Goal: Task Accomplishment & Management: Manage account settings

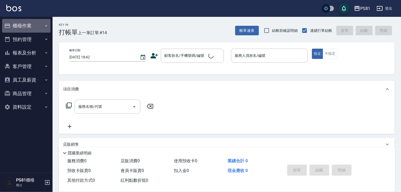
click at [26, 26] on button "櫃檯作業" at bounding box center [26, 26] width 48 height 14
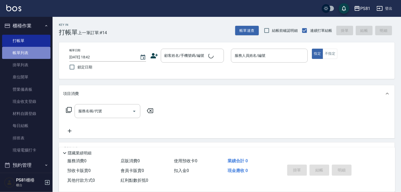
click at [28, 50] on link "帳單列表" at bounding box center [26, 53] width 48 height 12
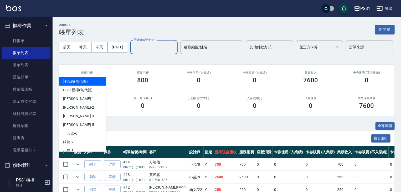
click at [133, 52] on input "設計師編號/姓名" at bounding box center [154, 47] width 43 height 9
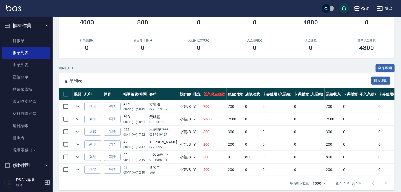
scroll to position [83, 0]
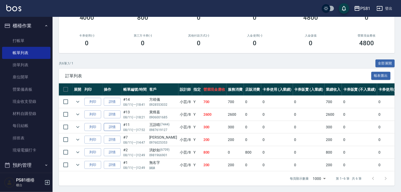
type input "小芸-8"
click at [108, 124] on link "詳情" at bounding box center [112, 127] width 17 height 8
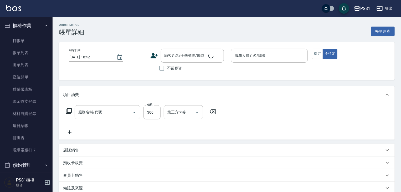
type input "2025/08/11 17:52"
type input "小芸-8"
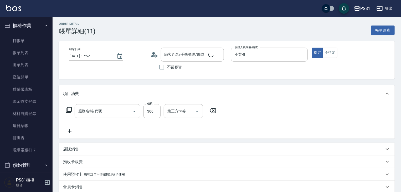
type input "王語晴/0987619127/7444"
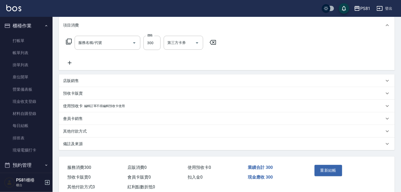
type input "保濕洗(102)"
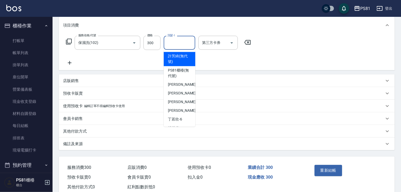
click at [179, 42] on input "洗髮-1" at bounding box center [179, 42] width 27 height 9
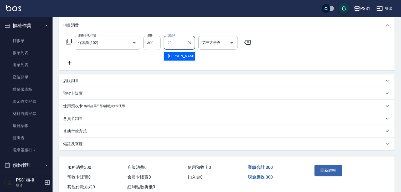
type input "[PERSON_NAME]-20"
drag, startPoint x: 325, startPoint y: 174, endPoint x: 327, endPoint y: 169, distance: 5.2
click at [326, 170] on div "重新結帳" at bounding box center [330, 174] width 35 height 23
click at [327, 169] on button "重新結帳" at bounding box center [329, 170] width 28 height 11
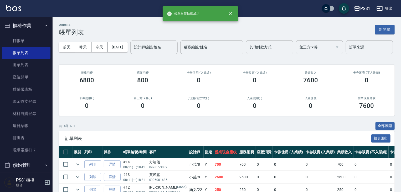
click at [133, 52] on input "設計師編號/姓名" at bounding box center [154, 47] width 43 height 9
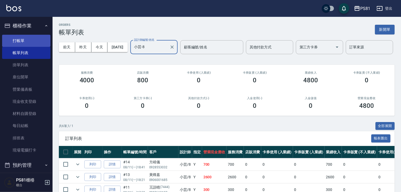
type input "小芸-8"
click at [24, 46] on link "打帳單" at bounding box center [26, 41] width 48 height 12
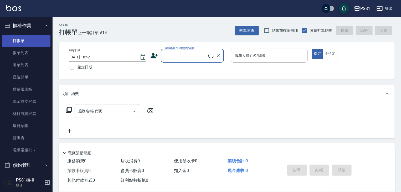
click at [90, 31] on span "上一筆訂單:#14" at bounding box center [92, 32] width 29 height 7
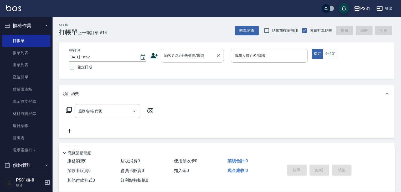
click at [191, 53] on input "顧客姓名/手機號碼/編號" at bounding box center [188, 55] width 50 height 9
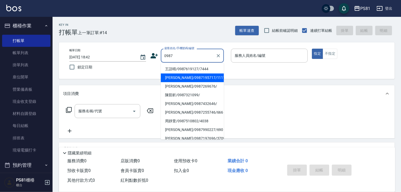
click at [194, 79] on li "[PERSON_NAME]/0987195717/111111" at bounding box center [192, 77] width 63 height 9
type input "[PERSON_NAME]/0987195717/111111"
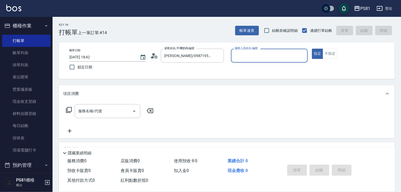
click at [243, 57] on input "服務人員姓名/編號" at bounding box center [269, 55] width 72 height 9
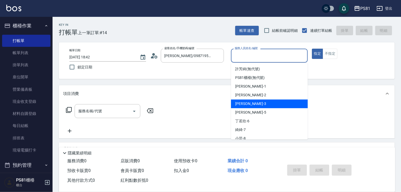
click at [253, 104] on div "[PERSON_NAME] -3" at bounding box center [269, 103] width 77 height 9
type input "[PERSON_NAME]-3"
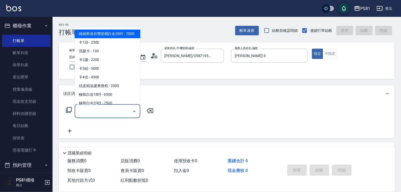
click at [113, 108] on input "服務名稱/代號" at bounding box center [103, 110] width 53 height 9
click at [108, 69] on span "基本離子燙 - 1200" at bounding box center [108, 68] width 66 height 9
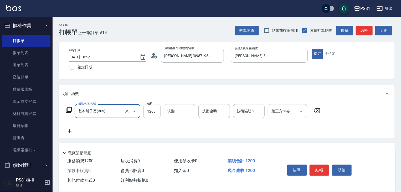
type input "基本離子燙(305)"
click at [157, 111] on input "1200" at bounding box center [152, 111] width 17 height 14
type input "2750"
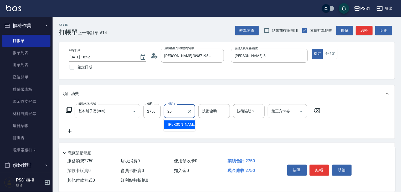
type input "妮可-25"
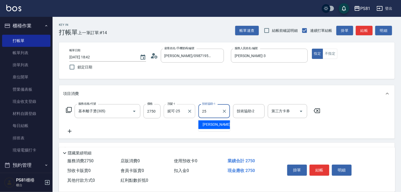
type input "妮可-25"
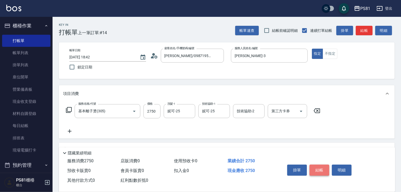
click at [320, 166] on button "結帳" at bounding box center [320, 170] width 20 height 11
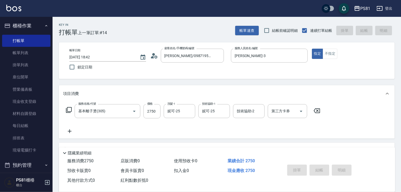
type input "2025/08/11 18:45"
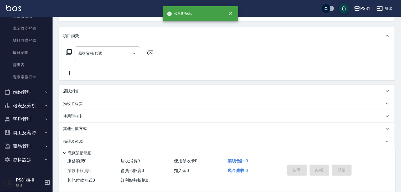
scroll to position [64, 0]
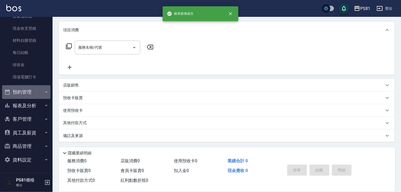
click at [29, 93] on button "預約管理" at bounding box center [26, 92] width 48 height 14
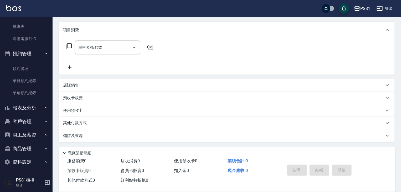
click at [34, 103] on button "報表及分析" at bounding box center [26, 108] width 48 height 14
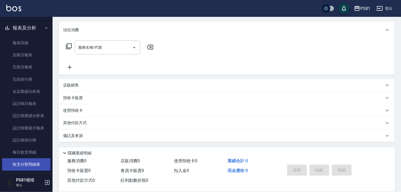
scroll to position [251, 0]
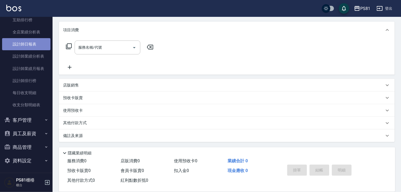
click at [34, 43] on link "設計師日報表" at bounding box center [26, 44] width 48 height 12
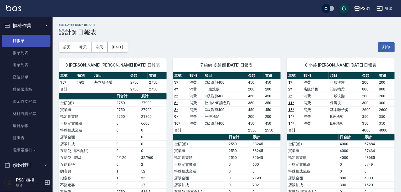
click at [22, 39] on link "打帳單" at bounding box center [26, 41] width 48 height 12
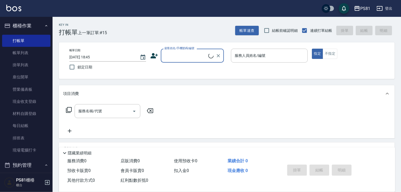
click at [185, 51] on input "顧客姓名/手機號碼/編號" at bounding box center [185, 55] width 45 height 9
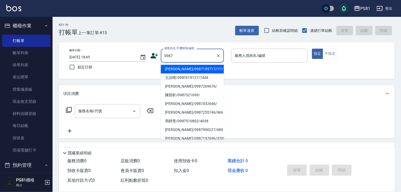
drag, startPoint x: 191, startPoint y: 70, endPoint x: 218, endPoint y: 64, distance: 27.4
click at [192, 69] on li "[PERSON_NAME]/0987195717/111111" at bounding box center [192, 69] width 63 height 9
type input "[PERSON_NAME]/0987195717/111111"
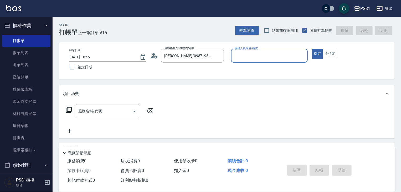
click at [242, 53] on input "服務人員姓名/編號" at bounding box center [269, 55] width 72 height 9
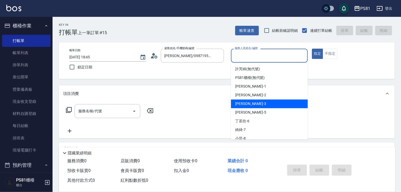
click at [237, 102] on span "[PERSON_NAME] -3" at bounding box center [250, 104] width 31 height 6
type input "[PERSON_NAME]-3"
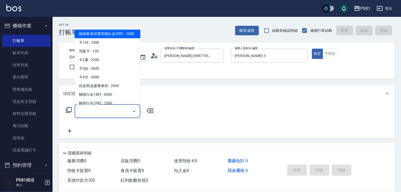
click at [119, 111] on input "服務名稱/代號" at bounding box center [103, 110] width 53 height 9
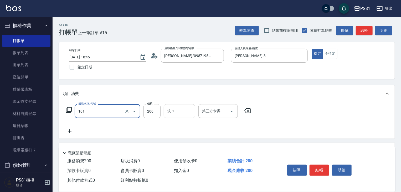
type input "一般洗髮(101)"
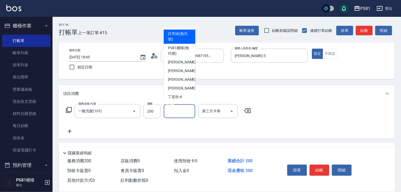
click at [174, 115] on input "洗-1" at bounding box center [179, 110] width 27 height 9
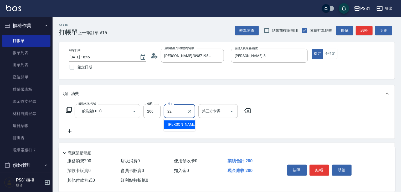
type input "涵文-22"
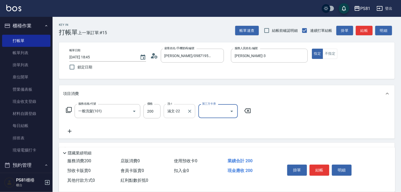
click at [188, 116] on div at bounding box center [189, 111] width 7 height 14
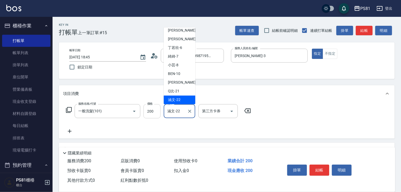
drag, startPoint x: 184, startPoint y: 113, endPoint x: 159, endPoint y: 110, distance: 25.6
click at [159, 110] on div "服務名稱/代號 一般洗髮(101) 服務名稱/代號 價格 200 價格 洗-1 涵文-22 洗-1 第三方卡券 第三方卡券" at bounding box center [158, 111] width 191 height 14
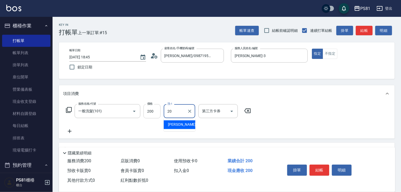
type input "[PERSON_NAME]-20"
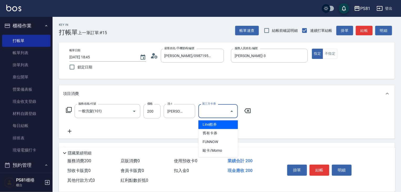
click at [364, 133] on div "服務名稱/代號 一般洗髮(101) 服務名稱/代號 價格 200 價格 洗-1 妍妍-20 洗-1 第三方卡券 第三方卡券" at bounding box center [227, 120] width 336 height 37
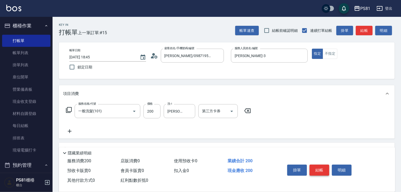
click at [321, 166] on button "結帳" at bounding box center [320, 170] width 20 height 11
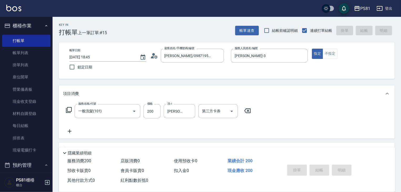
type input "2025/08/11 18:46"
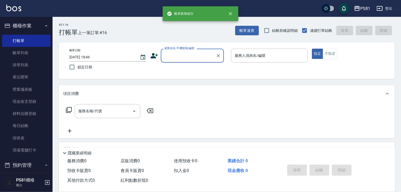
click at [184, 54] on input "顧客姓名/手機號碼/編號" at bounding box center [188, 55] width 50 height 9
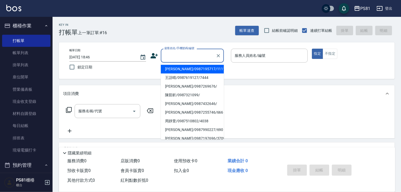
click at [186, 67] on li "[PERSON_NAME]/0987195717/111111" at bounding box center [192, 69] width 63 height 9
type input "[PERSON_NAME]/0987195717/111111"
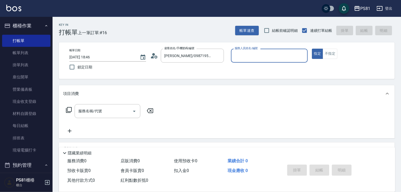
drag, startPoint x: 255, startPoint y: 62, endPoint x: 257, endPoint y: 59, distance: 3.8
click at [255, 61] on div "服務人員姓名/編號" at bounding box center [269, 56] width 77 height 14
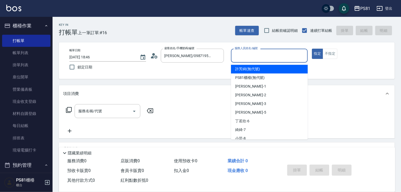
click at [257, 59] on input "服務人員姓名/編號" at bounding box center [269, 55] width 72 height 9
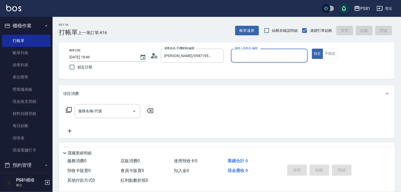
click at [254, 58] on input "服務人員姓名/編號" at bounding box center [269, 55] width 72 height 9
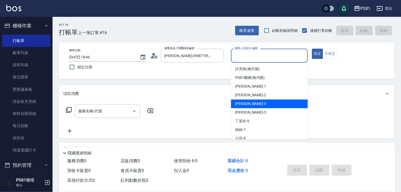
click at [255, 104] on div "[PERSON_NAME] -3" at bounding box center [269, 103] width 77 height 9
type input "[PERSON_NAME]-3"
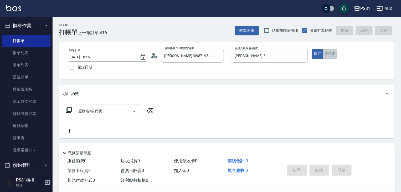
click at [331, 50] on button "不指定" at bounding box center [330, 54] width 15 height 10
click at [89, 110] on input "服務名稱/代號" at bounding box center [103, 110] width 53 height 9
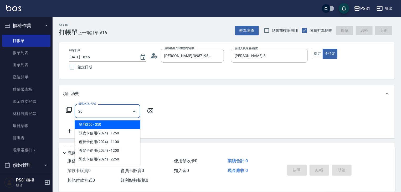
type input "2"
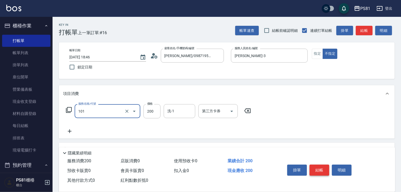
type input "一般洗髮(101)"
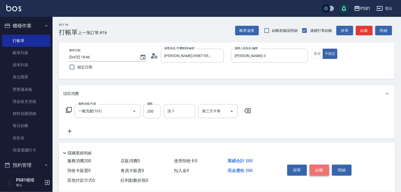
click at [318, 167] on button "結帳" at bounding box center [320, 170] width 20 height 11
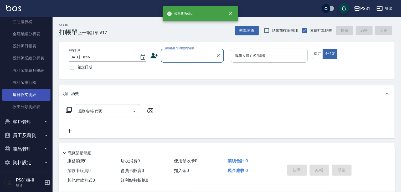
scroll to position [252, 0]
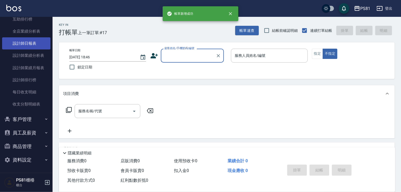
click at [33, 44] on link "設計師日報表" at bounding box center [26, 43] width 48 height 12
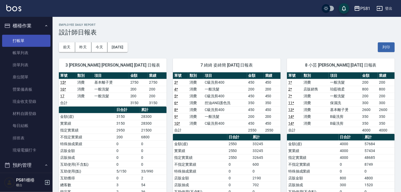
click at [17, 41] on link "打帳單" at bounding box center [26, 41] width 48 height 12
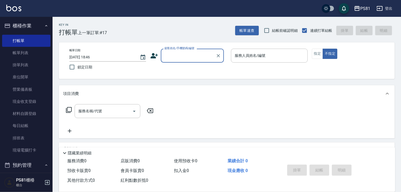
click at [183, 113] on div "服務名稱/代號 服務名稱/代號" at bounding box center [227, 120] width 336 height 36
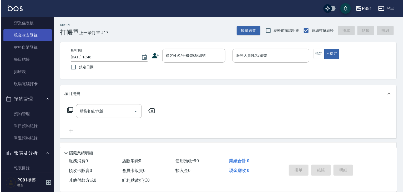
scroll to position [26, 0]
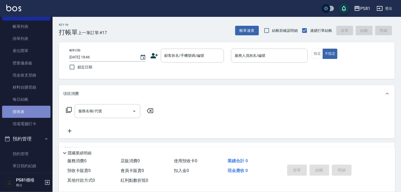
click at [33, 114] on link "排班表" at bounding box center [26, 112] width 48 height 12
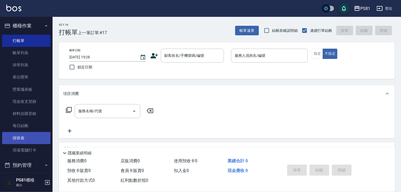
click at [29, 140] on link "排班表" at bounding box center [26, 138] width 48 height 12
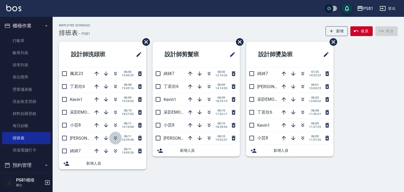
click at [117, 139] on icon "button" at bounding box center [115, 138] width 6 height 6
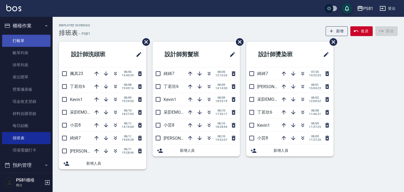
click at [31, 38] on link "打帳單" at bounding box center [26, 41] width 48 height 12
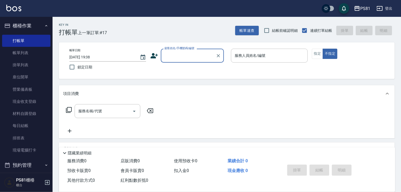
click at [153, 57] on icon at bounding box center [154, 55] width 7 height 5
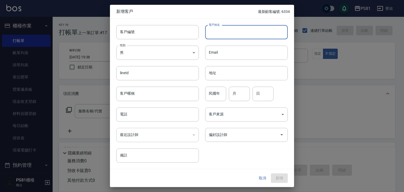
click at [248, 37] on input "客戶姓名" at bounding box center [246, 32] width 83 height 14
type input "謝喬喬"
click at [180, 50] on body "PS81 登出 櫃檯作業 打帳單 帳單列表 掛單列表 座位開單 營業儀表板 現金收支登錄 材料自購登錄 每日結帳 排班表 現場電腦打卡 預約管理 預約管理 單…" at bounding box center [202, 128] width 404 height 256
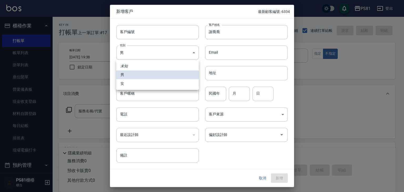
click at [130, 82] on li "女" at bounding box center [157, 83] width 83 height 9
type input "FEMALE"
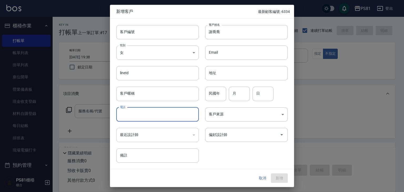
click at [169, 115] on input "電話" at bounding box center [157, 114] width 83 height 14
type input "0981733273"
click at [255, 137] on input "偏好設計師" at bounding box center [242, 134] width 70 height 9
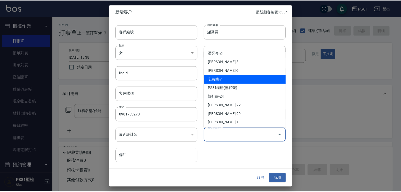
scroll to position [53, 0]
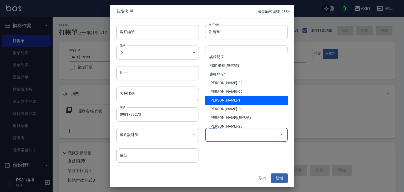
click at [241, 101] on li "李彥馳-1" at bounding box center [246, 100] width 83 height 9
type input "[PERSON_NAME]"
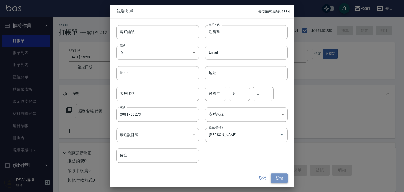
click at [276, 180] on button "新增" at bounding box center [279, 178] width 17 height 10
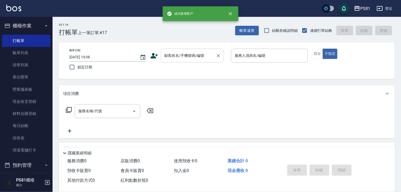
click at [164, 56] on input "顧客姓名/手機號碼/編號" at bounding box center [188, 55] width 50 height 9
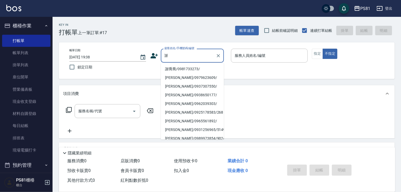
click at [179, 69] on li "謝喬喬/0981733273/" at bounding box center [192, 69] width 63 height 9
type input "謝喬喬/0981733273/"
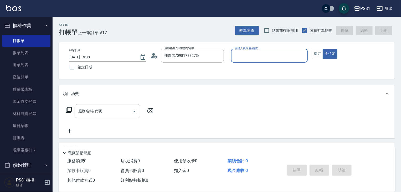
type input "[PERSON_NAME]-1"
click at [324, 53] on button "不指定" at bounding box center [330, 54] width 15 height 10
click at [318, 55] on button "指定" at bounding box center [317, 54] width 11 height 10
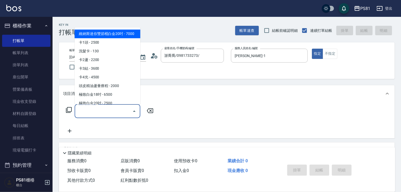
click at [84, 111] on input "服務名稱/代號" at bounding box center [103, 110] width 53 height 9
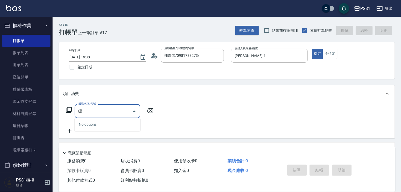
type input "漂"
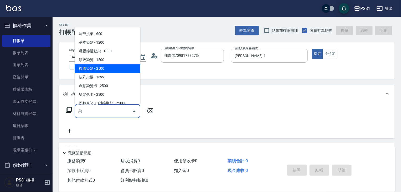
click at [107, 69] on span "旗艦染髮 - 2500" at bounding box center [108, 68] width 66 height 9
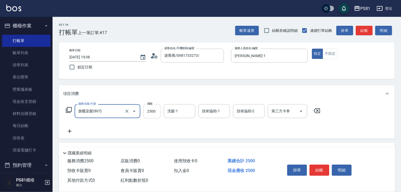
type input "旗艦染髮(807)"
click at [156, 111] on input "2500" at bounding box center [152, 111] width 17 height 14
type input "3760"
click at [187, 115] on input "洗髮-1" at bounding box center [179, 110] width 27 height 9
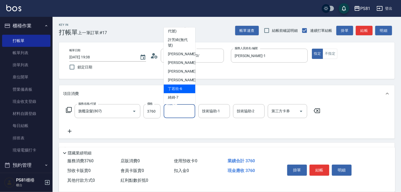
scroll to position [0, 0]
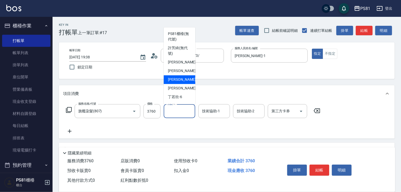
click at [255, 93] on div "項目消費" at bounding box center [223, 94] width 321 height 6
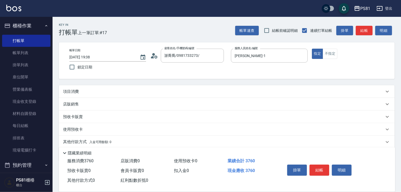
click at [226, 89] on div "項目消費" at bounding box center [223, 92] width 321 height 6
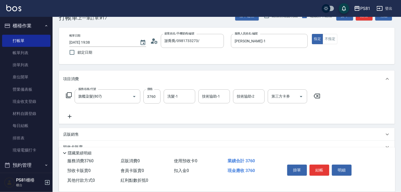
scroll to position [53, 0]
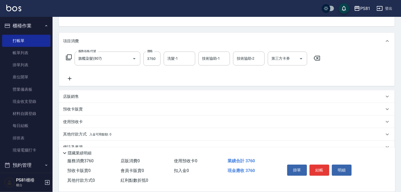
click at [70, 78] on icon at bounding box center [70, 79] width 4 height 4
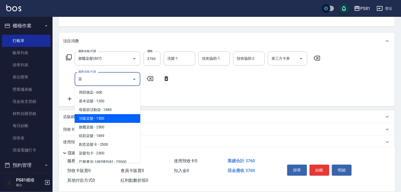
click at [95, 119] on span "頂級染髮 - 1500" at bounding box center [108, 118] width 66 height 9
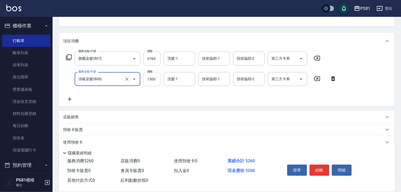
type input "頂級染髮(806)"
type input "1880"
click at [68, 98] on icon at bounding box center [69, 99] width 13 height 6
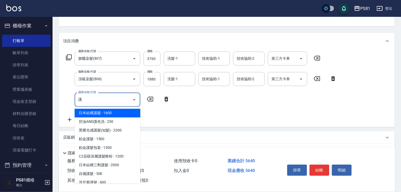
click at [114, 112] on span "日本結構護髮 - 1600" at bounding box center [108, 113] width 66 height 9
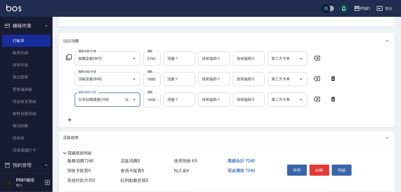
type input "日本結構護髮(108)"
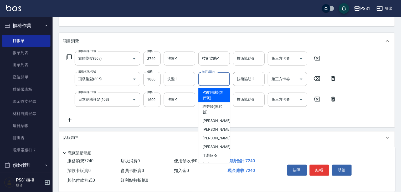
click at [208, 82] on input "技術協助-1" at bounding box center [214, 78] width 27 height 9
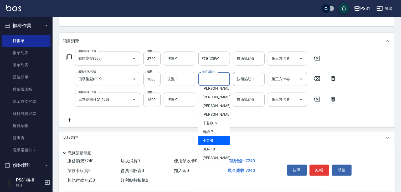
scroll to position [79, 0]
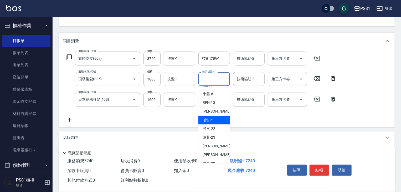
click at [211, 116] on div "Q比 -21" at bounding box center [215, 120] width 32 height 9
type input "Q比-21"
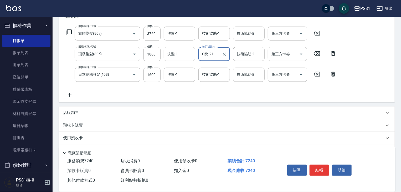
scroll to position [105, 0]
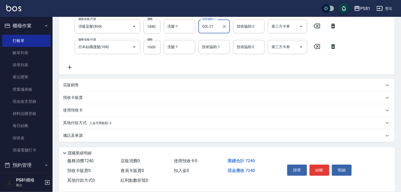
click at [118, 84] on div "店販銷售" at bounding box center [223, 85] width 321 height 6
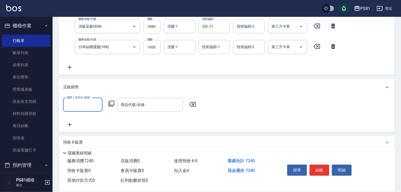
scroll to position [0, 0]
click at [80, 104] on input "服務人員姓名/編號" at bounding box center [82, 104] width 35 height 9
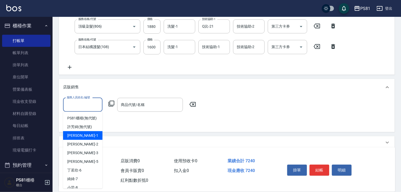
click at [80, 139] on div "[PERSON_NAME] -1" at bounding box center [82, 135] width 39 height 9
type input "[PERSON_NAME]-1"
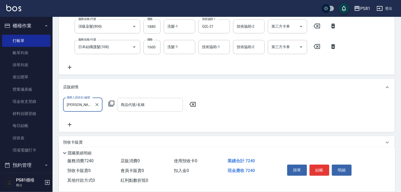
click at [148, 98] on div "商品代號/名稱" at bounding box center [150, 105] width 66 height 14
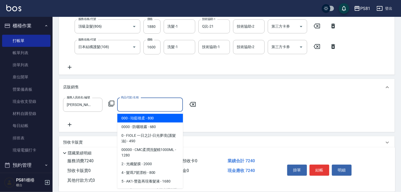
type input "ㄑ"
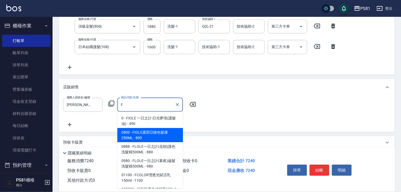
click at [148, 133] on span "0800 - FIOLE露西亞矯色髮露250ML - 800" at bounding box center [150, 135] width 66 height 14
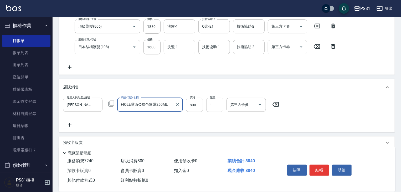
type input "FIOLE露西亞矯色髮露250ML"
click at [219, 108] on input "1" at bounding box center [214, 105] width 17 height 14
type input "2"
click at [196, 105] on input "800" at bounding box center [194, 105] width 17 height 14
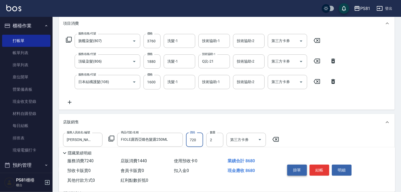
scroll to position [71, 0]
type input "720"
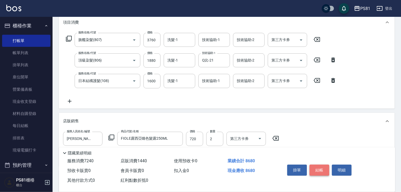
click at [318, 172] on button "結帳" at bounding box center [320, 170] width 20 height 11
type input "2025/08/11 19:40"
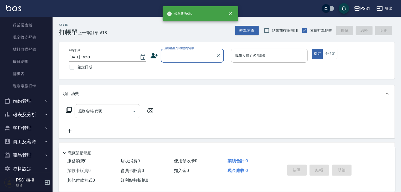
scroll to position [73, 0]
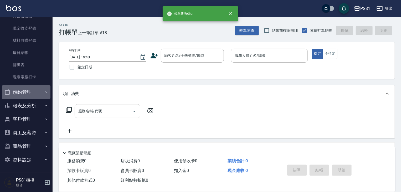
click at [31, 94] on button "預約管理" at bounding box center [26, 92] width 48 height 14
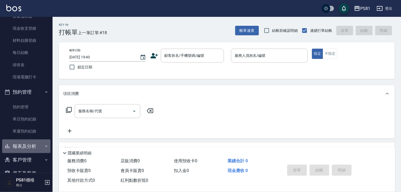
click at [40, 143] on button "報表及分析" at bounding box center [26, 146] width 48 height 14
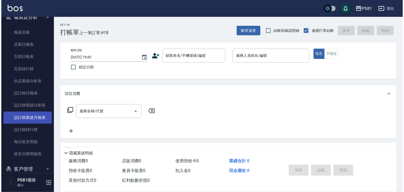
scroll to position [205, 0]
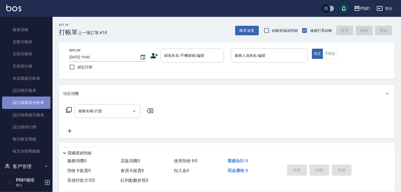
click at [31, 106] on link "設計師業績分析表" at bounding box center [26, 102] width 48 height 12
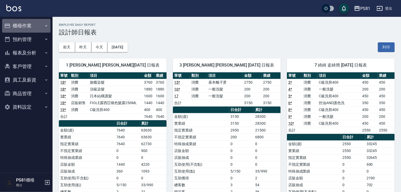
click at [18, 28] on button "櫃檯作業" at bounding box center [26, 26] width 48 height 14
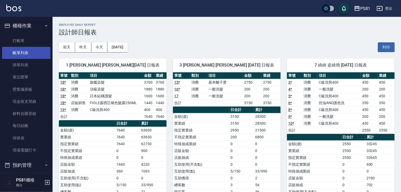
click at [29, 50] on link "帳單列表" at bounding box center [26, 53] width 48 height 12
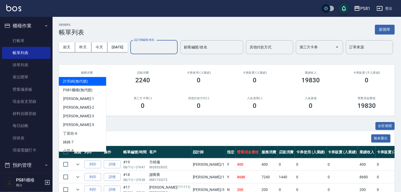
click at [133, 52] on input "設計師編號/姓名" at bounding box center [154, 47] width 43 height 9
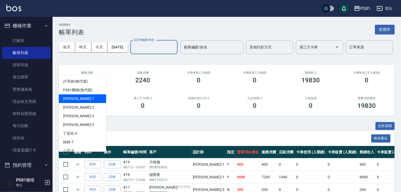
click at [80, 99] on div "[PERSON_NAME] -1" at bounding box center [82, 98] width 47 height 9
type input "[PERSON_NAME]-1"
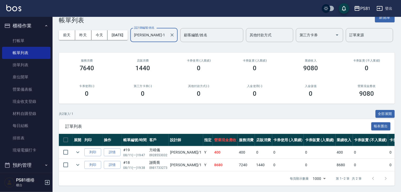
scroll to position [26, 0]
click at [32, 37] on link "打帳單" at bounding box center [26, 41] width 48 height 12
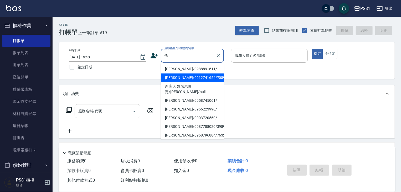
type input "[PERSON_NAME]/0912741654/7089"
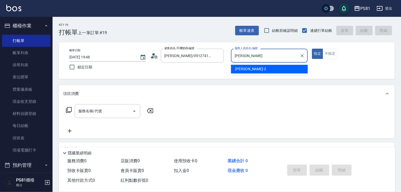
type input "采"
type input "小芸-8"
type button "true"
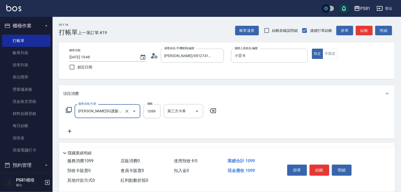
type input "[PERSON_NAME]5G護髮-肩上中髮(1105)"
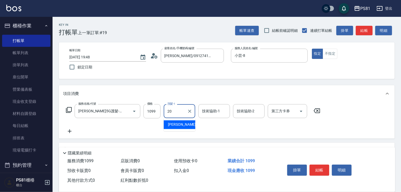
type input "[PERSON_NAME]-20"
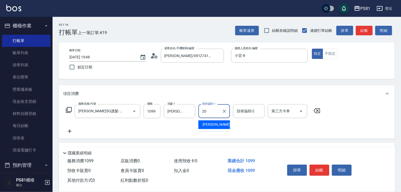
type input "[PERSON_NAME]-20"
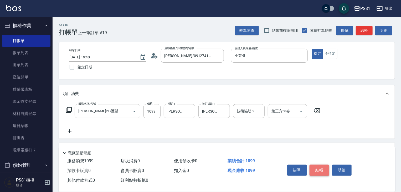
click at [318, 171] on button "結帳" at bounding box center [320, 170] width 20 height 11
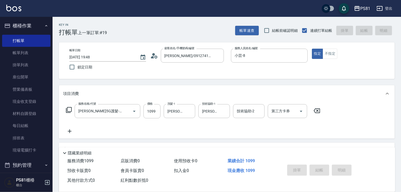
type input "[DATE] 19:49"
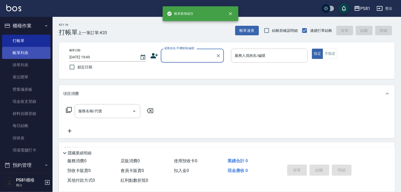
click at [28, 57] on link "帳單列表" at bounding box center [26, 53] width 48 height 12
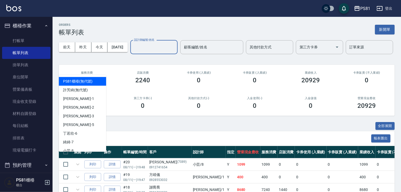
click at [133, 52] on input "設計師編號/姓名" at bounding box center [154, 47] width 43 height 9
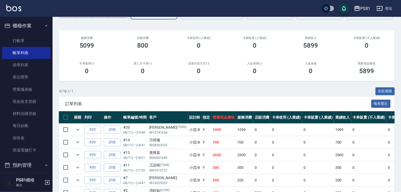
scroll to position [95, 0]
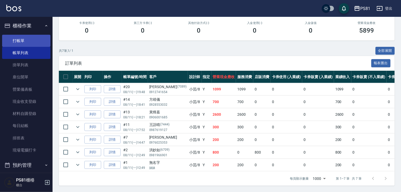
type input "小芸-8"
click at [25, 39] on link "打帳單" at bounding box center [26, 41] width 48 height 12
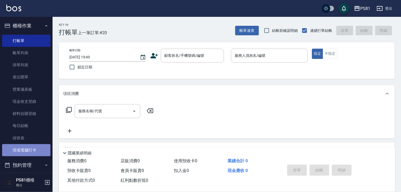
click at [36, 150] on link "現場電腦打卡" at bounding box center [26, 150] width 48 height 12
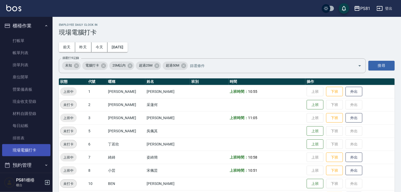
click at [31, 145] on link "現場電腦打卡" at bounding box center [26, 150] width 48 height 12
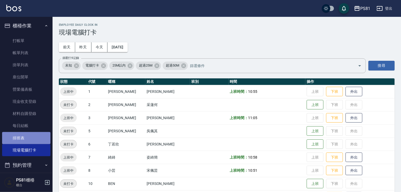
click at [31, 140] on link "排班表" at bounding box center [26, 138] width 48 height 12
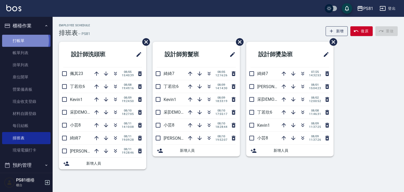
click at [20, 41] on link "打帳單" at bounding box center [26, 41] width 48 height 12
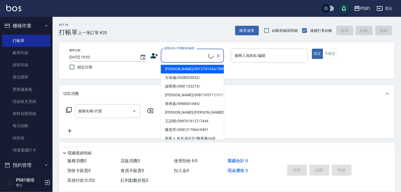
click at [191, 54] on input "顧客姓名/手機號碼/編號" at bounding box center [185, 55] width 45 height 9
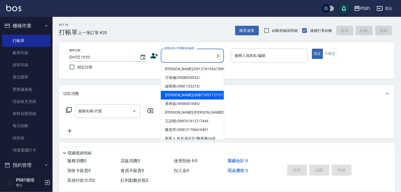
click at [185, 93] on li "[PERSON_NAME]/0987195717/111111" at bounding box center [192, 95] width 63 height 9
type input "[PERSON_NAME]/0987195717/111111"
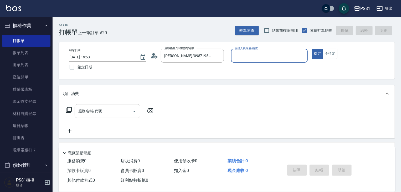
click at [265, 61] on div "服務人員姓名/編號" at bounding box center [269, 56] width 77 height 14
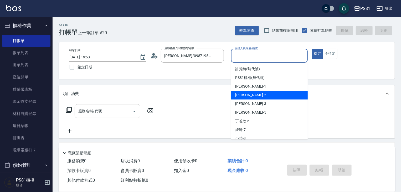
click at [246, 100] on ul "[PERSON_NAME](無代號) PS81櫃檯 (無代號) [PERSON_NAME] -1 采蓮 -2 [PERSON_NAME] -3 [PERSON…" at bounding box center [269, 101] width 77 height 77
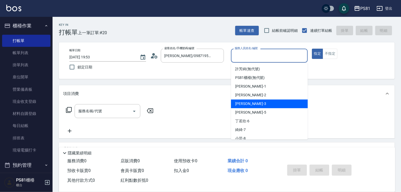
click at [246, 102] on span "[PERSON_NAME] -3" at bounding box center [250, 104] width 31 height 6
type input "[PERSON_NAME]-3"
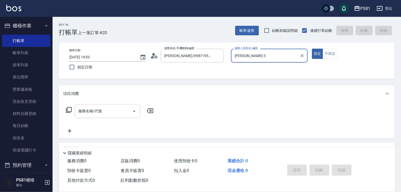
click at [103, 112] on input "服務名稱/代號" at bounding box center [103, 110] width 53 height 9
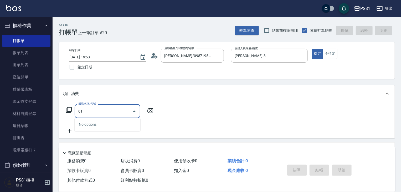
type input "0"
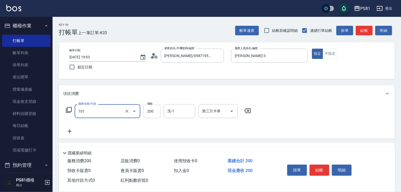
type input "一般洗髮(101)"
click at [153, 113] on input "200" at bounding box center [152, 111] width 17 height 14
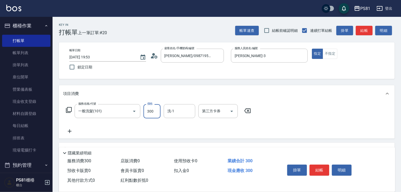
type input "300"
drag, startPoint x: 322, startPoint y: 167, endPoint x: 319, endPoint y: 164, distance: 4.3
click at [322, 166] on button "結帳" at bounding box center [320, 170] width 20 height 11
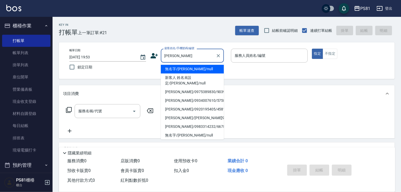
click at [186, 69] on li "無名字/[PERSON_NAME]/null" at bounding box center [192, 69] width 63 height 9
type input "無名字/[PERSON_NAME]/null"
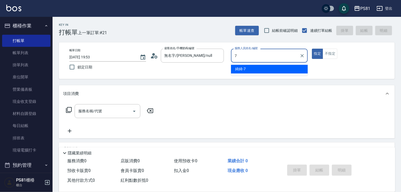
drag, startPoint x: 252, startPoint y: 62, endPoint x: 249, endPoint y: 67, distance: 5.2
click at [251, 64] on ul "綺綺 -7" at bounding box center [269, 69] width 77 height 13
drag, startPoint x: 249, startPoint y: 67, endPoint x: 170, endPoint y: 88, distance: 82.1
click at [246, 68] on div "綺綺 -7" at bounding box center [269, 69] width 77 height 9
type input "綺綺-7"
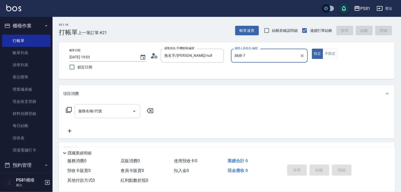
click at [105, 114] on input "服務名稱/代號" at bounding box center [103, 110] width 53 height 9
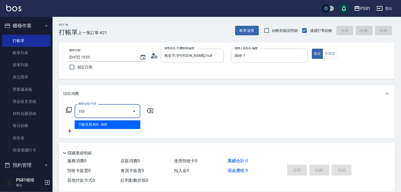
drag, startPoint x: 121, startPoint y: 119, endPoint x: 123, endPoint y: 122, distance: 3.5
click at [122, 120] on ul "C級洗剪400 - 400" at bounding box center [108, 124] width 66 height 13
drag, startPoint x: 124, startPoint y: 125, endPoint x: 129, endPoint y: 123, distance: 6.0
click at [124, 125] on span "C級洗剪400 - 400" at bounding box center [108, 124] width 66 height 9
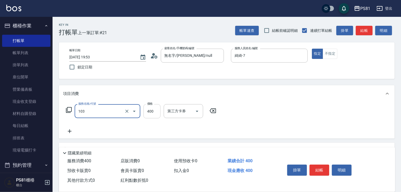
type input "C級洗剪400(103)"
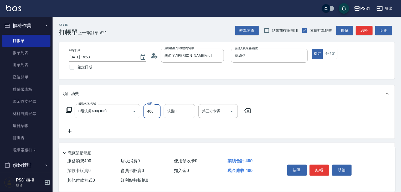
click at [150, 112] on input "400" at bounding box center [152, 111] width 17 height 14
type input "450"
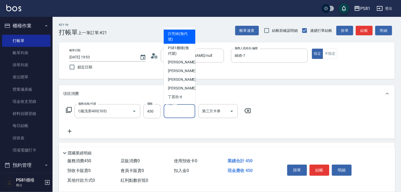
click at [179, 111] on input "洗髮-1" at bounding box center [179, 110] width 27 height 9
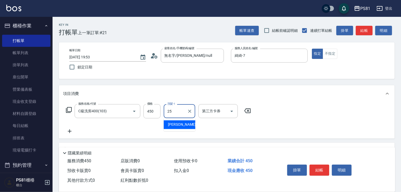
drag, startPoint x: 185, startPoint y: 124, endPoint x: 191, endPoint y: 125, distance: 6.3
click at [184, 124] on div "[PERSON_NAME] -25" at bounding box center [180, 124] width 32 height 9
type input "妮可-25"
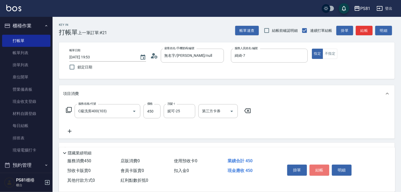
click at [316, 169] on button "結帳" at bounding box center [320, 170] width 20 height 11
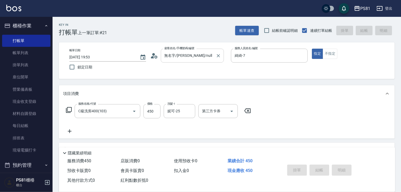
type input "[DATE] 19:56"
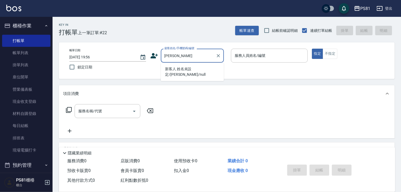
click at [194, 67] on li "新客人 姓名未設定/[PERSON_NAME]/null" at bounding box center [192, 72] width 63 height 14
type input "新客人 姓名未設定/[PERSON_NAME]/null"
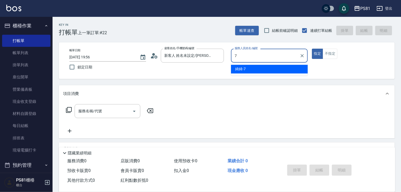
drag, startPoint x: 249, startPoint y: 69, endPoint x: 169, endPoint y: 85, distance: 81.6
click at [249, 69] on div "綺綺 -7" at bounding box center [269, 69] width 77 height 9
type input "綺綺-7"
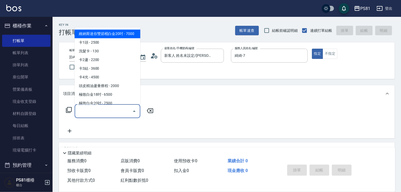
click at [125, 110] on input "服務名稱/代號" at bounding box center [103, 110] width 53 height 9
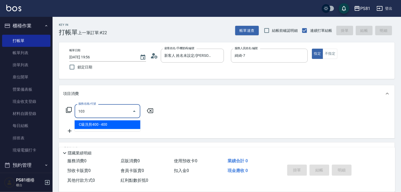
click at [123, 127] on span "C級洗剪400 - 400" at bounding box center [108, 124] width 66 height 9
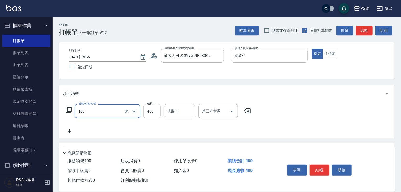
type input "C級洗剪400(103)"
click at [142, 112] on div "服務名稱/代號 C級洗剪400(103) 服務名稱/代號 價格 400 價格 洗髮-1 洗髮-1 第三方卡券 第三方卡券" at bounding box center [158, 111] width 191 height 14
click at [150, 112] on input "400" at bounding box center [152, 111] width 17 height 14
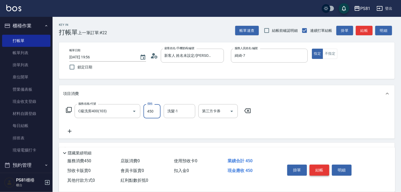
type input "450"
click at [322, 166] on button "結帳" at bounding box center [320, 170] width 20 height 11
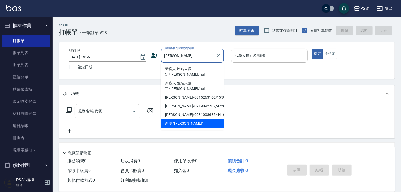
click at [204, 72] on li "新客人 姓名未設定/[PERSON_NAME]/null" at bounding box center [192, 72] width 63 height 14
type input "新客人 姓名未設定/[PERSON_NAME]/null"
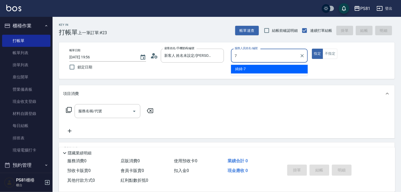
click at [245, 70] on span "綺綺 -7" at bounding box center [240, 69] width 11 height 6
type input "綺綺-7"
click at [102, 108] on input "服務名稱/代號" at bounding box center [103, 110] width 53 height 9
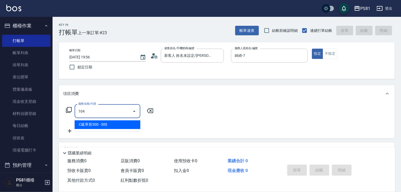
drag, startPoint x: 113, startPoint y: 122, endPoint x: 149, endPoint y: 115, distance: 37.2
click at [113, 122] on ul "C級單剪300 - 300" at bounding box center [108, 124] width 66 height 13
drag, startPoint x: 130, startPoint y: 127, endPoint x: 135, endPoint y: 124, distance: 6.1
click at [130, 127] on span "C級單剪300 - 300" at bounding box center [108, 124] width 66 height 9
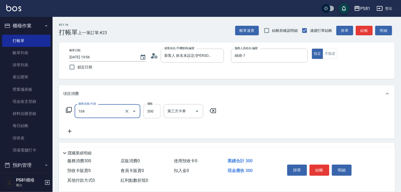
type input "C級單剪300(104)"
click at [160, 113] on input "300" at bounding box center [152, 111] width 17 height 14
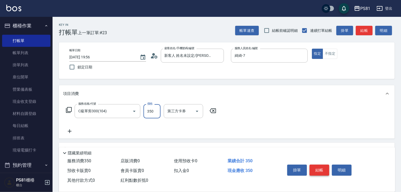
type input "350"
click at [321, 167] on button "結帳" at bounding box center [320, 170] width 20 height 11
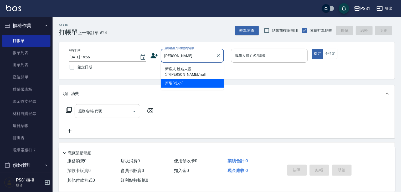
click at [182, 69] on li "新客人 姓名未設定/[PERSON_NAME]/null" at bounding box center [192, 72] width 63 height 14
type input "新客人 姓名未設定/[PERSON_NAME]/null"
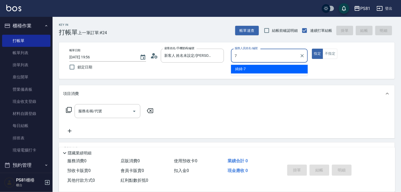
click at [242, 71] on span "綺綺 -7" at bounding box center [240, 69] width 11 height 6
type input "綺綺-7"
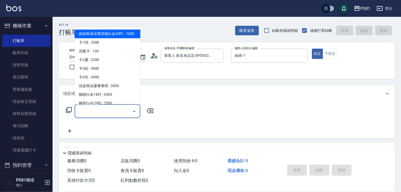
click at [100, 114] on input "服務名稱/代號" at bounding box center [103, 110] width 53 height 9
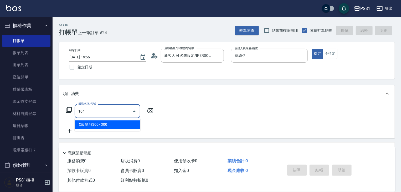
drag, startPoint x: 102, startPoint y: 118, endPoint x: 136, endPoint y: 117, distance: 34.4
click at [105, 124] on span "C級單剪300 - 300" at bounding box center [108, 124] width 66 height 9
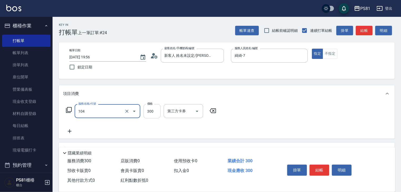
type input "C級單剪300(104)"
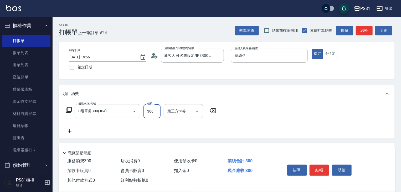
click at [155, 114] on input "300" at bounding box center [152, 111] width 17 height 14
type input "350"
click at [315, 167] on button "結帳" at bounding box center [320, 170] width 20 height 11
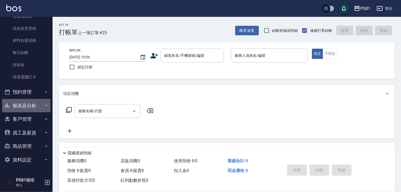
click at [33, 106] on button "報表及分析" at bounding box center [26, 106] width 48 height 14
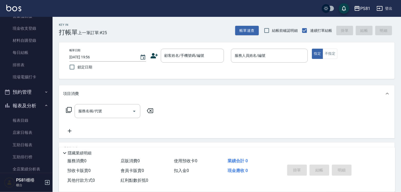
scroll to position [99, 0]
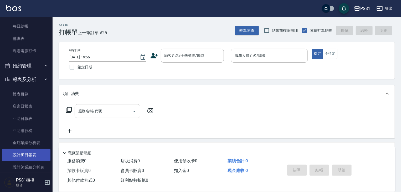
click at [37, 152] on link "設計師日報表" at bounding box center [26, 155] width 48 height 12
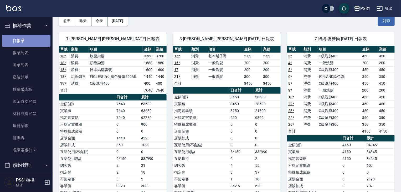
click at [30, 41] on link "打帳單" at bounding box center [26, 41] width 48 height 12
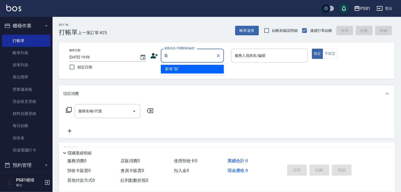
type input "莊"
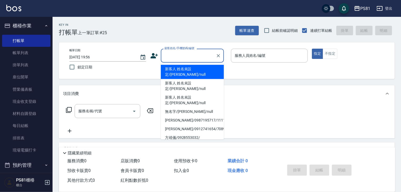
click at [189, 57] on input "顧客姓名/手機號碼/編號" at bounding box center [188, 55] width 50 height 9
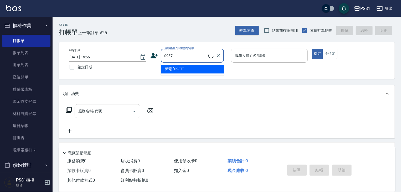
type input "[PERSON_NAME]/0987195717/111111"
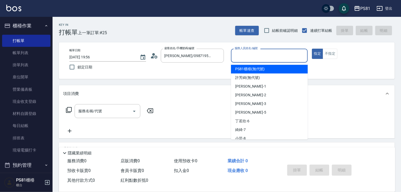
click at [273, 60] on input "服務人員姓名/編號" at bounding box center [269, 55] width 72 height 9
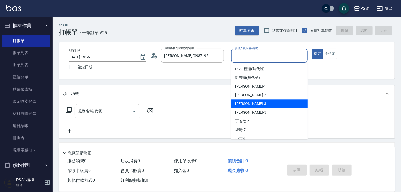
click at [242, 100] on div "[PERSON_NAME] -3" at bounding box center [269, 103] width 77 height 9
type input "[PERSON_NAME]-3"
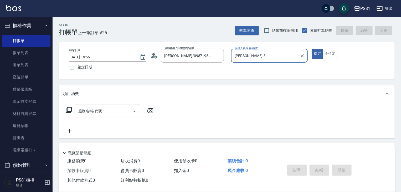
click at [96, 108] on input "服務名稱/代號" at bounding box center [103, 110] width 53 height 9
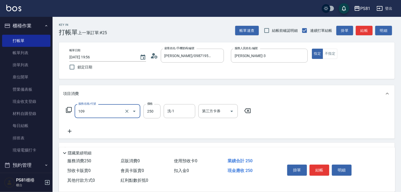
type input "控油AND護色洗(109)"
click at [67, 131] on icon at bounding box center [69, 131] width 13 height 6
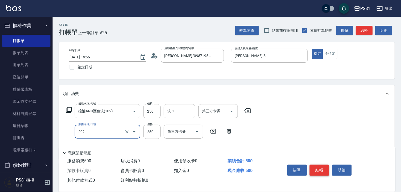
type input "單剪250(202)"
click at [317, 165] on button "結帳" at bounding box center [320, 170] width 20 height 11
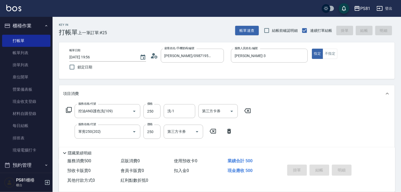
type input "[DATE] 20:14"
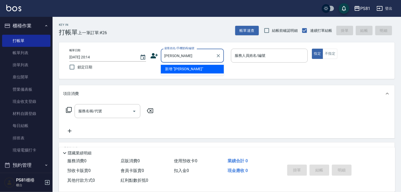
click at [189, 70] on li "新增 "[PERSON_NAME]"" at bounding box center [192, 69] width 63 height 9
type input "[PERSON_NAME]"
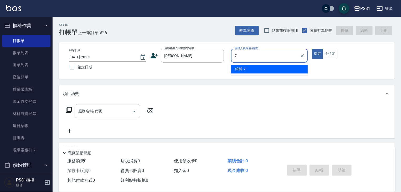
type input "綺綺-7"
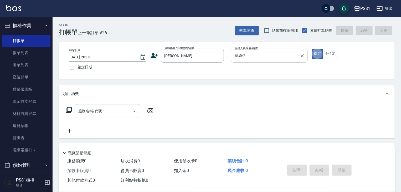
type button "true"
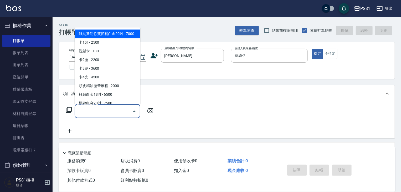
drag, startPoint x: 104, startPoint y: 108, endPoint x: 108, endPoint y: 103, distance: 6.1
click at [104, 108] on input "服務名稱/代號" at bounding box center [103, 110] width 53 height 9
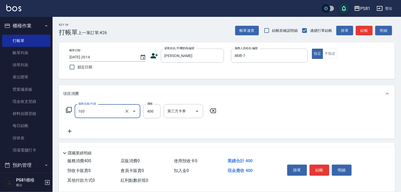
type input "C級洗剪400(103)"
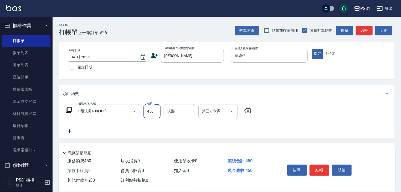
type input "450"
type input "妮可-25"
click at [71, 130] on icon at bounding box center [69, 131] width 13 height 6
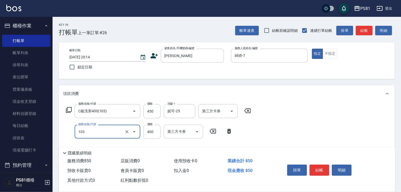
type input "C級洗剪400(103)"
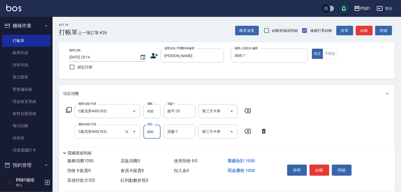
type input "600"
type input "[PERSON_NAME]-20"
click at [321, 169] on button "結帳" at bounding box center [320, 170] width 20 height 11
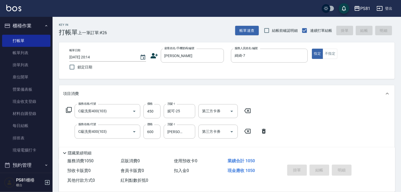
type input "[DATE] 20:17"
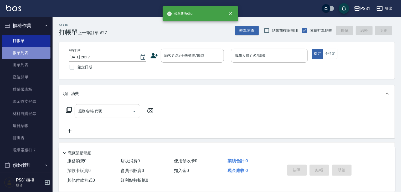
click at [27, 54] on link "帳單列表" at bounding box center [26, 53] width 48 height 12
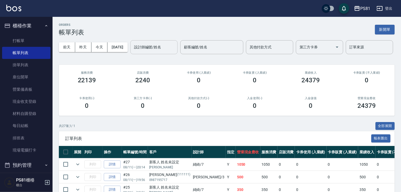
click at [130, 54] on div "設計師編號/姓名 設計師編號/姓名" at bounding box center [153, 47] width 47 height 14
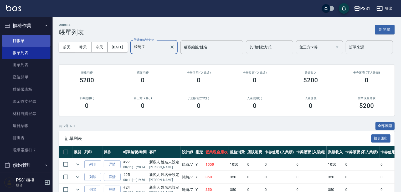
type input "綺綺-7"
click at [22, 40] on link "打帳單" at bounding box center [26, 41] width 48 height 12
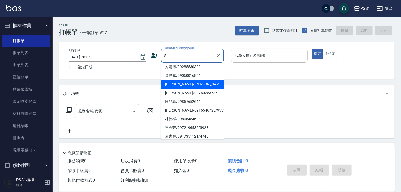
scroll to position [79, 0]
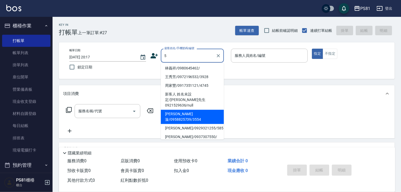
click at [186, 110] on li "[PERSON_NAME]漩/0958825739/3554" at bounding box center [192, 117] width 63 height 14
type input "[PERSON_NAME]漩/0958825739/3554"
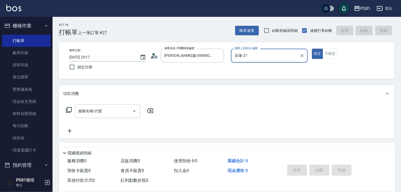
click at [258, 58] on input "采蓮-27" at bounding box center [265, 55] width 64 height 9
click at [255, 69] on div "綺綺 -7" at bounding box center [269, 69] width 77 height 9
type input "綺綺-7"
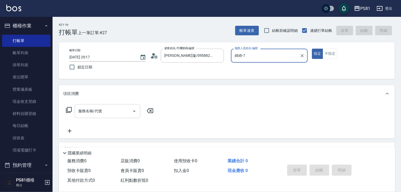
click at [87, 110] on input "服務名稱/代號" at bounding box center [103, 110] width 53 height 9
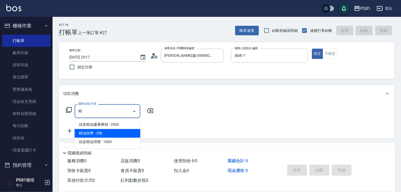
click at [105, 131] on span "精油按摩 - 350" at bounding box center [108, 133] width 66 height 9
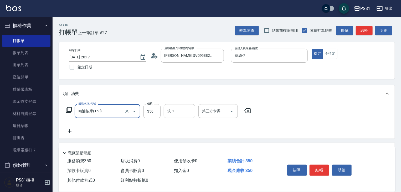
type input "精油按摩(150)"
click at [168, 110] on input "洗-1" at bounding box center [179, 110] width 27 height 9
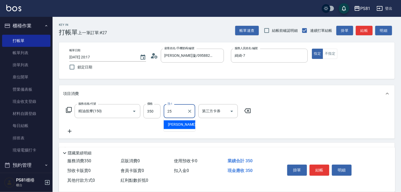
drag, startPoint x: 181, startPoint y: 123, endPoint x: 160, endPoint y: 121, distance: 20.9
click at [178, 123] on div "[PERSON_NAME] -25" at bounding box center [180, 124] width 32 height 9
type input "妮可-25"
click at [73, 130] on icon at bounding box center [69, 131] width 13 height 6
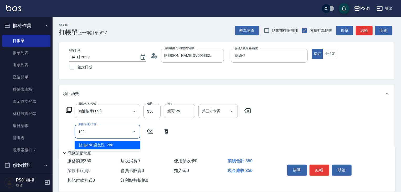
click at [119, 145] on span "控油AND護色洗 - 250" at bounding box center [108, 145] width 66 height 9
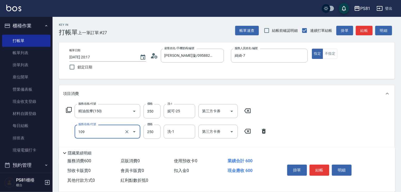
click at [113, 132] on input "109" at bounding box center [100, 131] width 46 height 9
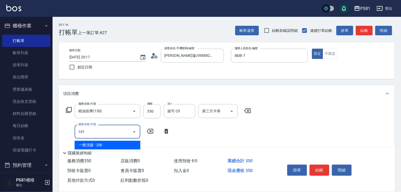
click at [114, 131] on input "101" at bounding box center [103, 131] width 53 height 9
click at [118, 145] on span "保濕洗 - 300" at bounding box center [108, 145] width 66 height 9
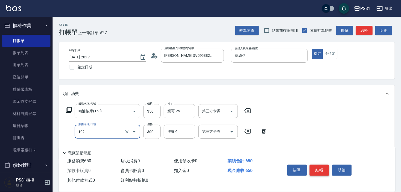
type input "保濕洗(102)"
click at [327, 169] on button "結帳" at bounding box center [320, 170] width 20 height 11
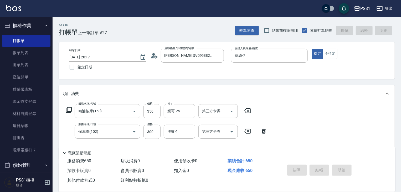
type input "[DATE] 20:23"
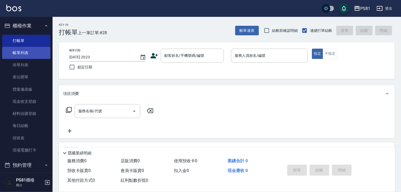
click at [24, 52] on link "帳單列表" at bounding box center [26, 53] width 48 height 12
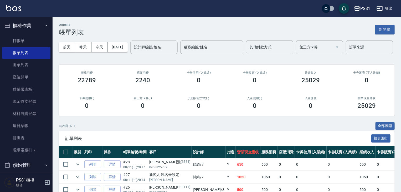
click at [130, 54] on div "設計師編號/姓名" at bounding box center [153, 47] width 47 height 14
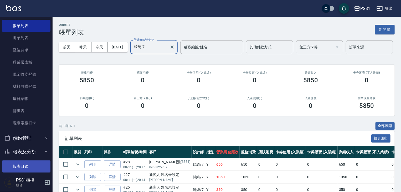
scroll to position [105, 0]
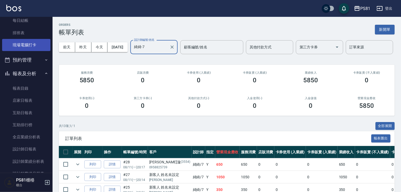
type input "綺綺-7"
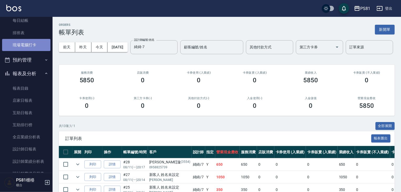
click at [38, 49] on link "現場電腦打卡" at bounding box center [26, 45] width 48 height 12
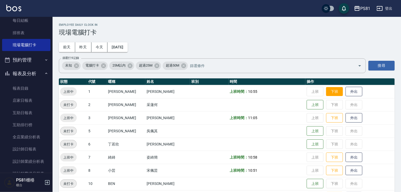
click at [326, 91] on button "下班" at bounding box center [334, 91] width 17 height 9
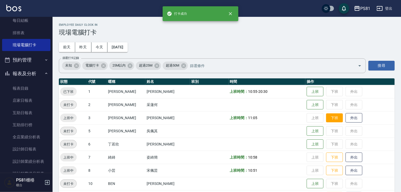
click at [326, 115] on button "下班" at bounding box center [334, 117] width 17 height 9
click at [333, 155] on button "下班" at bounding box center [334, 157] width 17 height 9
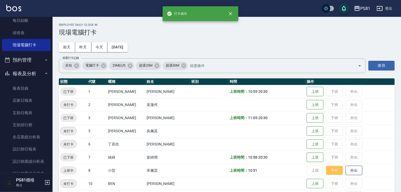
click at [332, 172] on button "下班" at bounding box center [334, 170] width 17 height 9
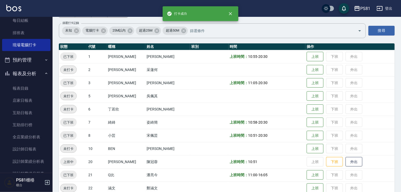
scroll to position [79, 0]
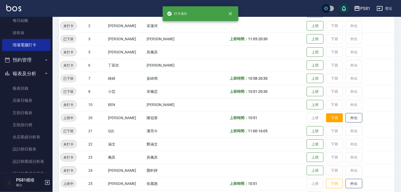
click at [326, 117] on button "下班" at bounding box center [334, 117] width 17 height 9
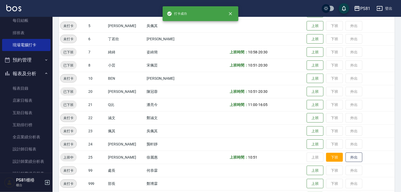
click at [326, 159] on button "下班" at bounding box center [334, 157] width 17 height 9
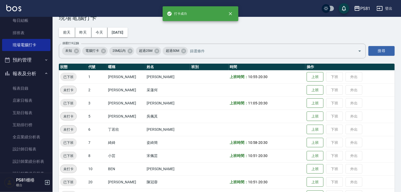
scroll to position [0, 0]
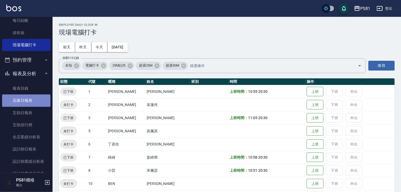
click at [32, 101] on link "店家日報表" at bounding box center [26, 100] width 48 height 12
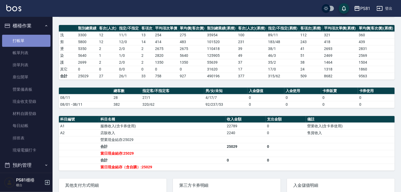
click at [34, 41] on link "打帳單" at bounding box center [26, 41] width 48 height 12
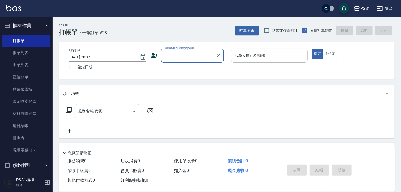
click at [189, 61] on div "顧客姓名/手機號碼/編號" at bounding box center [192, 56] width 63 height 14
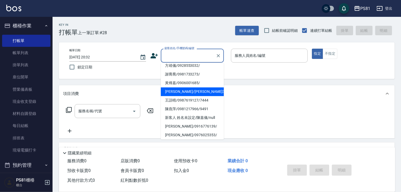
scroll to position [101, 0]
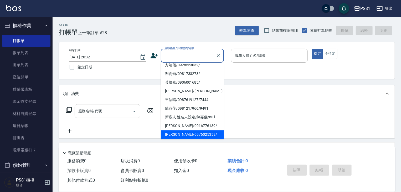
click at [194, 130] on li "[PERSON_NAME]/0976025353/" at bounding box center [192, 134] width 63 height 9
type input "[PERSON_NAME]/0976025353/"
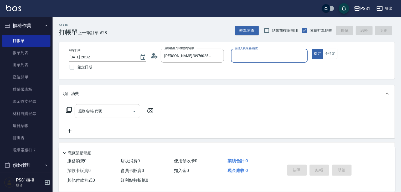
type input "小芸-8"
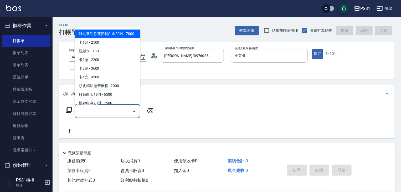
click at [115, 110] on input "服務名稱/代號" at bounding box center [103, 110] width 53 height 9
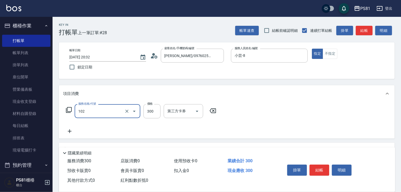
type input "保濕洗(102)"
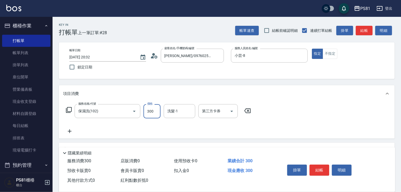
click at [322, 173] on button "結帳" at bounding box center [320, 170] width 20 height 11
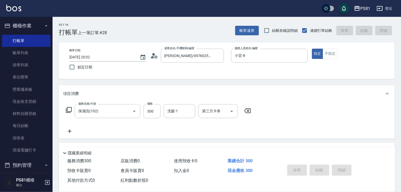
type input "[DATE] 20:33"
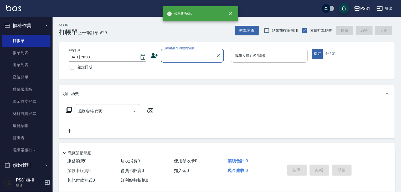
click at [36, 26] on button "櫃檯作業" at bounding box center [26, 26] width 48 height 14
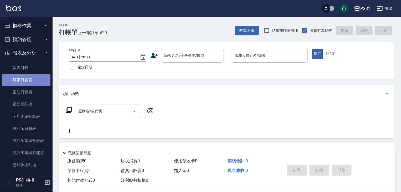
click at [36, 74] on link "店家日報表" at bounding box center [26, 80] width 48 height 12
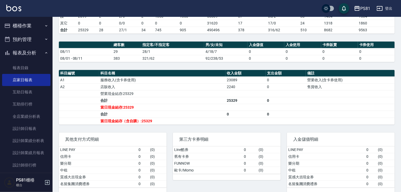
scroll to position [120, 0]
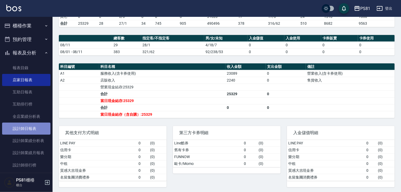
click at [32, 128] on link "設計師日報表" at bounding box center [26, 129] width 48 height 12
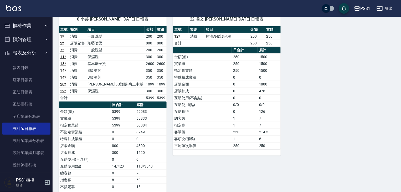
scroll to position [289, 0]
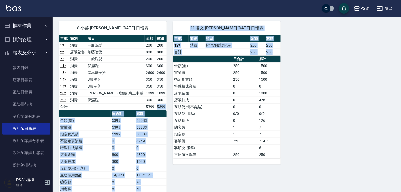
drag, startPoint x: 154, startPoint y: 103, endPoint x: 168, endPoint y: 106, distance: 15.1
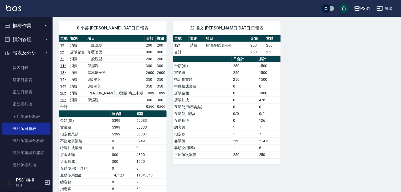
click at [193, 117] on td "互助獲得" at bounding box center [202, 120] width 59 height 7
drag, startPoint x: 135, startPoint y: 124, endPoint x: 151, endPoint y: 127, distance: 16.9
click at [151, 127] on tr "實業績 5399 58833" at bounding box center [113, 127] width 108 height 7
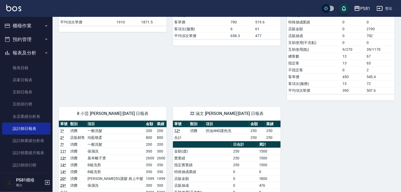
scroll to position [237, 0]
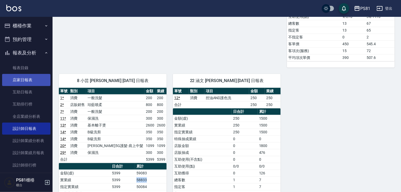
click at [25, 82] on link "店家日報表" at bounding box center [26, 80] width 48 height 12
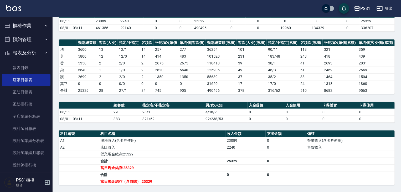
scroll to position [120, 0]
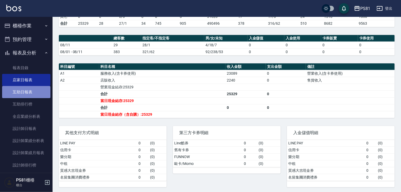
click at [37, 95] on link "互助日報表" at bounding box center [26, 92] width 48 height 12
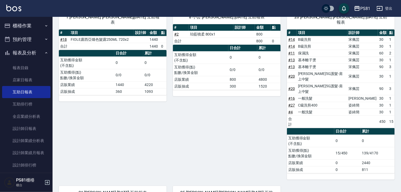
scroll to position [53, 0]
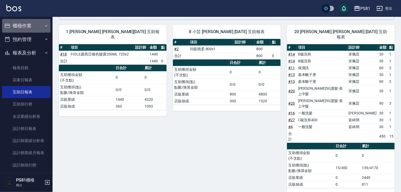
click at [28, 21] on button "櫃檯作業" at bounding box center [26, 26] width 48 height 14
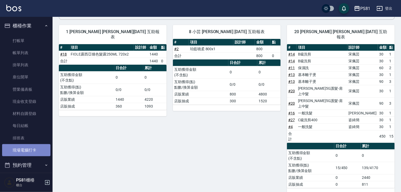
click at [36, 145] on link "現場電腦打卡" at bounding box center [26, 150] width 48 height 12
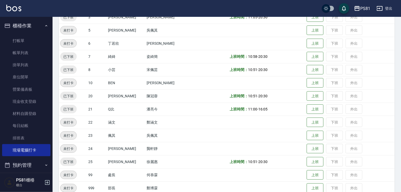
scroll to position [136, 0]
